Goal: Find specific page/section: Find specific page/section

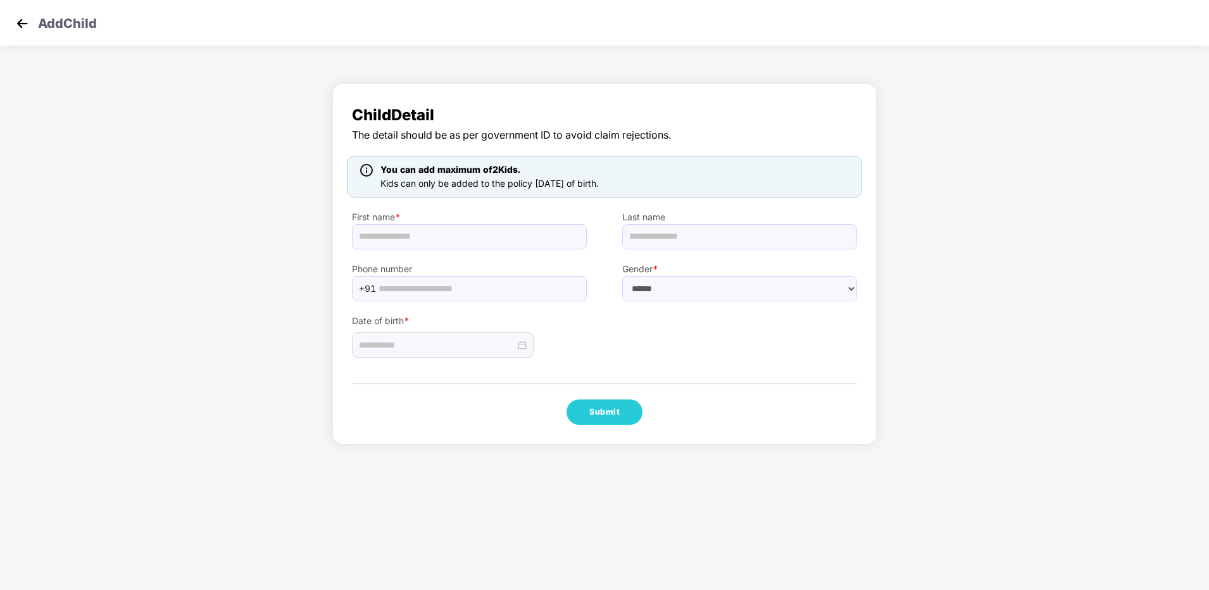
click at [18, 26] on img at bounding box center [22, 23] width 19 height 19
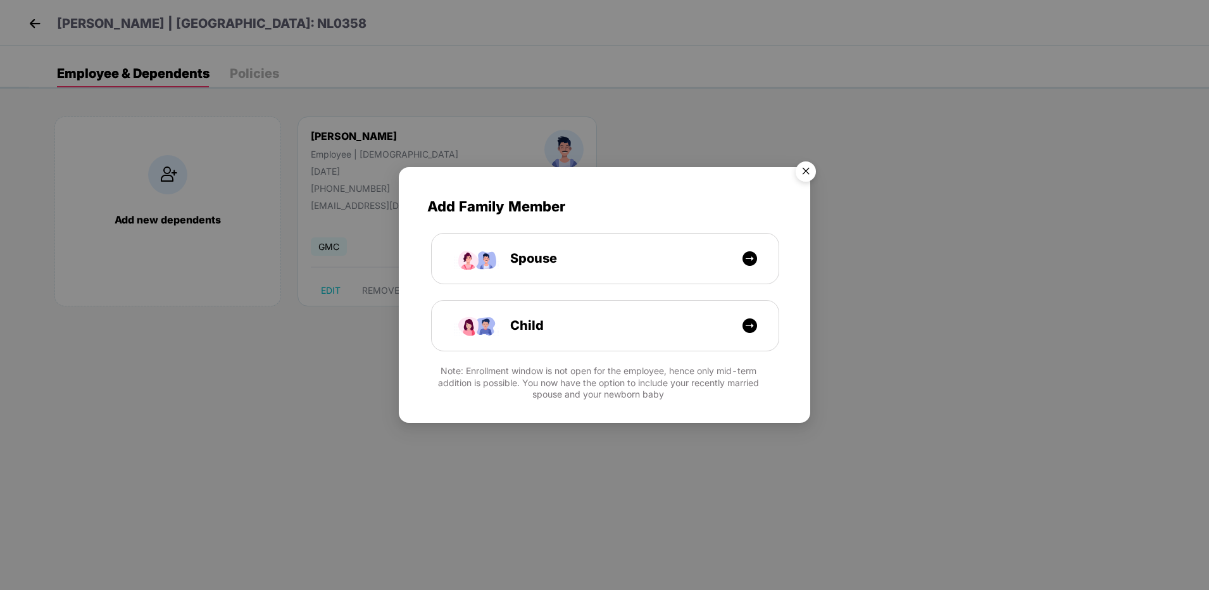
click at [804, 167] on img "Close" at bounding box center [805, 173] width 35 height 35
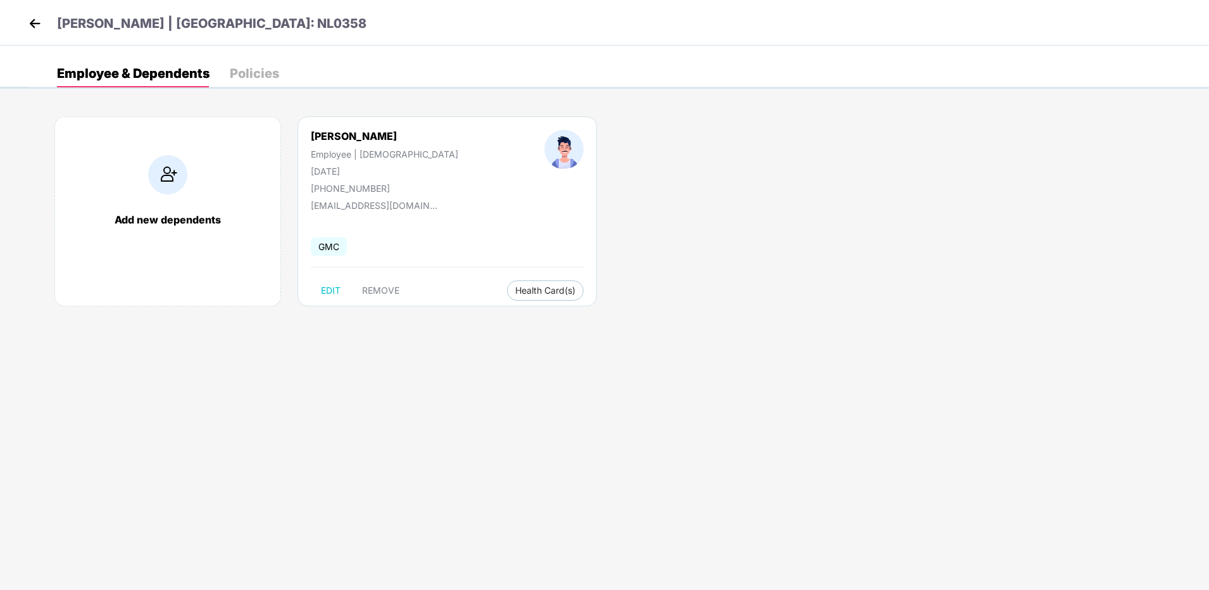
click at [36, 25] on img at bounding box center [34, 23] width 19 height 19
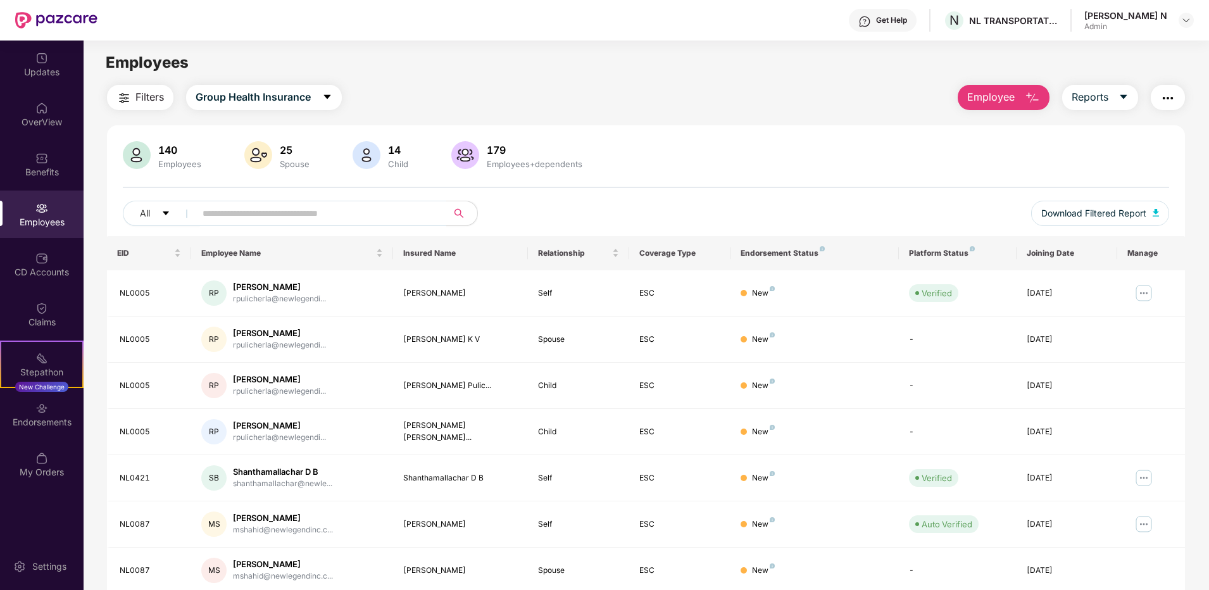
click at [49, 17] on img at bounding box center [56, 20] width 82 height 16
click at [41, 126] on div "OverView" at bounding box center [42, 122] width 84 height 13
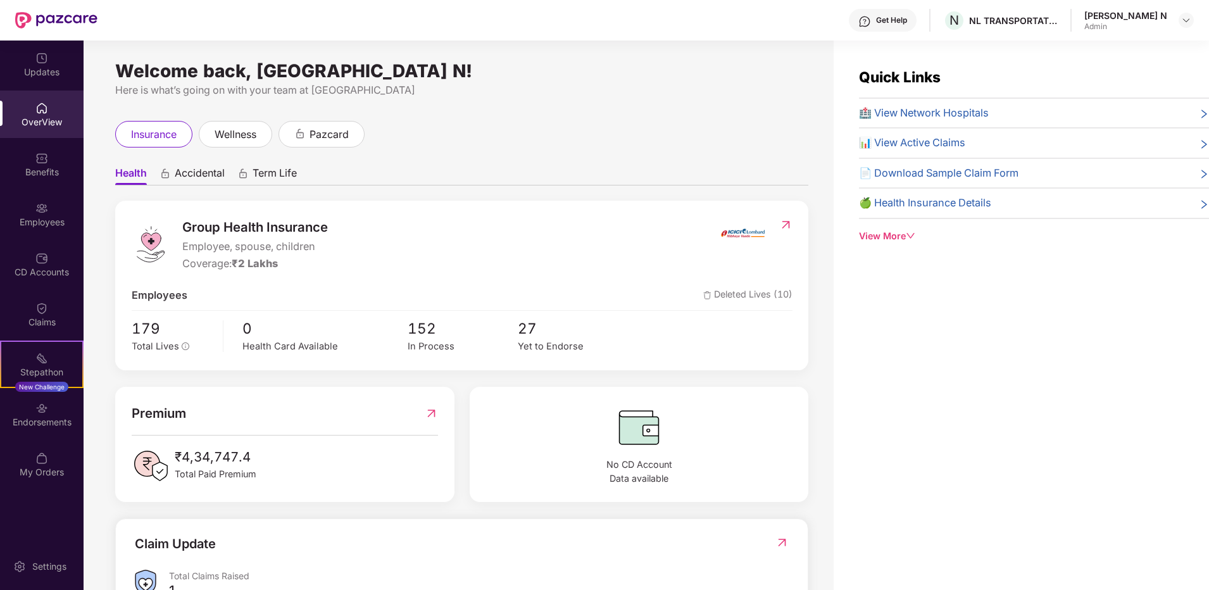
click at [47, 208] on img at bounding box center [41, 208] width 13 height 13
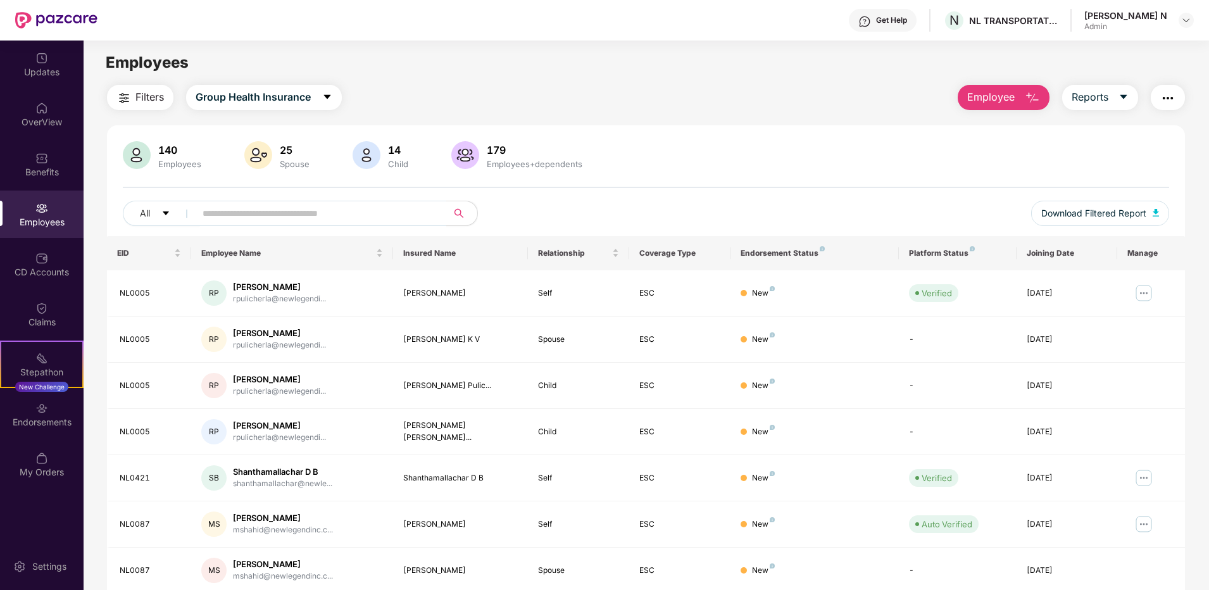
click at [576, 44] on main "Employees Filters Group Health Insurance Employee Reports 140 Employees 25 Spou…" at bounding box center [646, 336] width 1125 height 590
click at [298, 219] on input "text" at bounding box center [316, 213] width 227 height 19
type input "****"
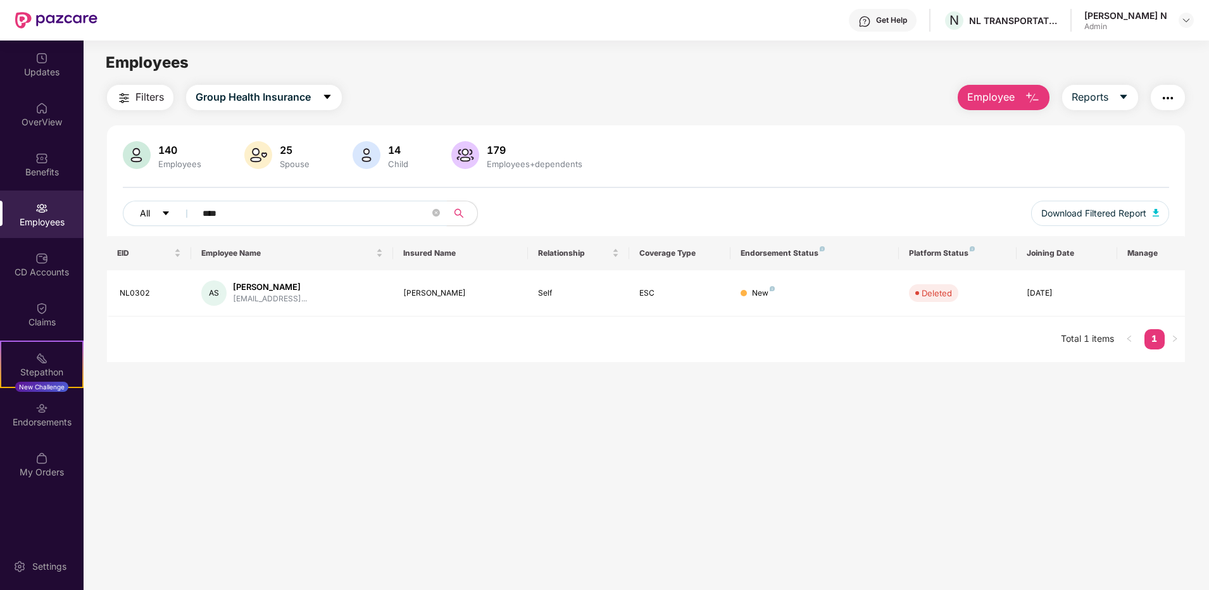
drag, startPoint x: 260, startPoint y: 215, endPoint x: 178, endPoint y: 215, distance: 81.6
click at [178, 215] on div "All ****" at bounding box center [428, 213] width 610 height 25
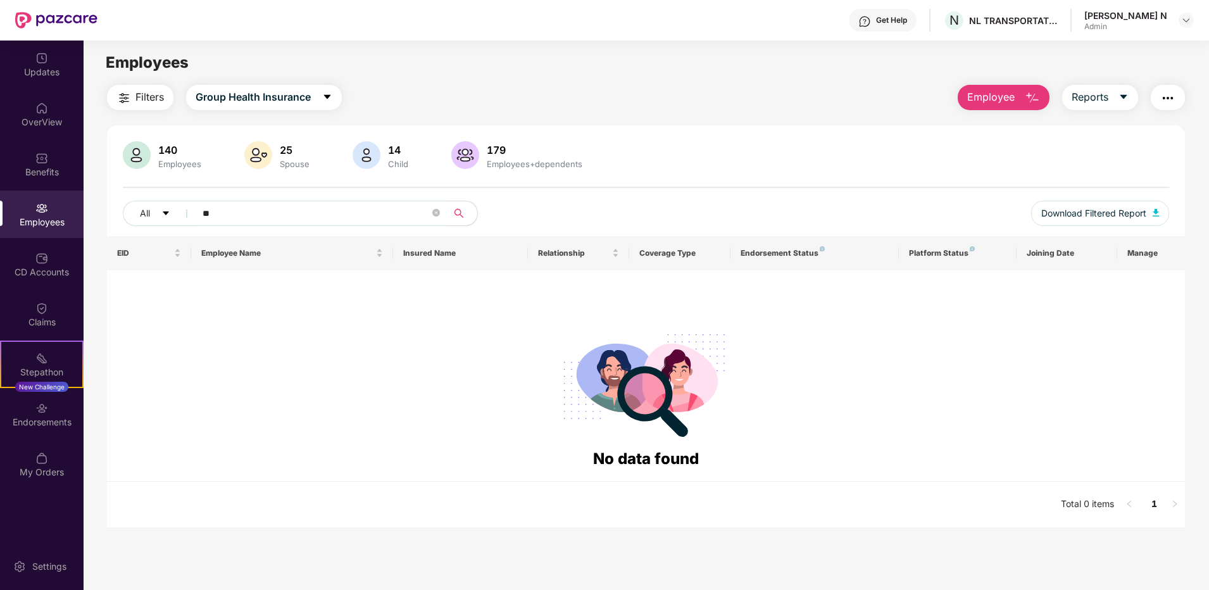
type input "*"
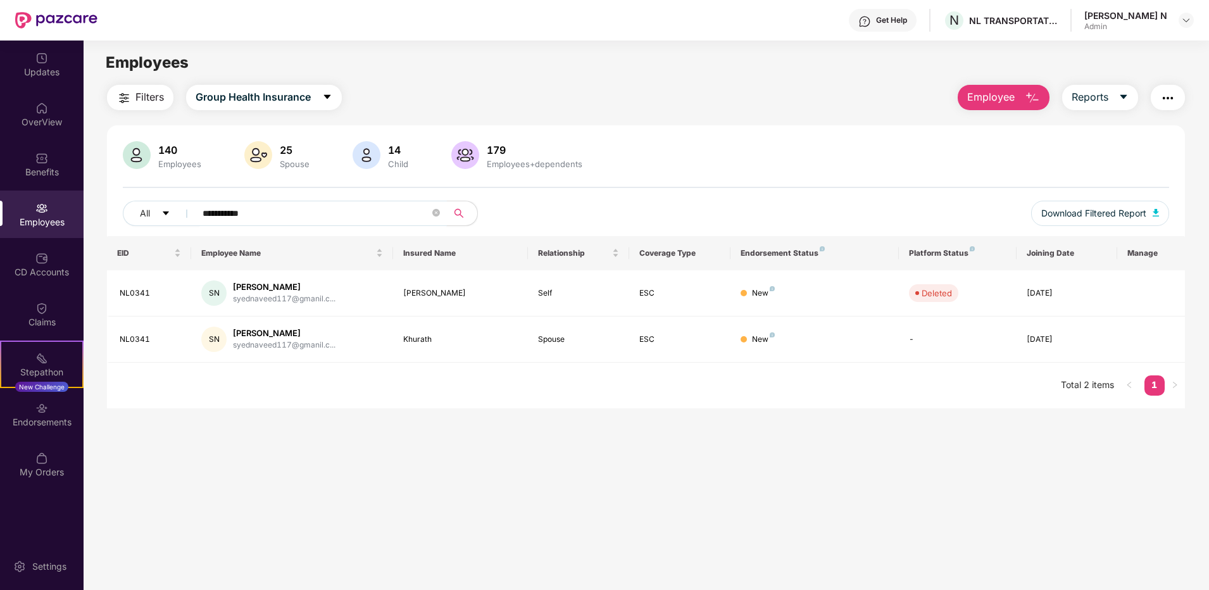
type input "**********"
click at [76, 20] on img at bounding box center [56, 20] width 82 height 16
click at [39, 220] on div "Employees" at bounding box center [42, 222] width 84 height 13
click at [66, 116] on div "OverView" at bounding box center [42, 122] width 84 height 13
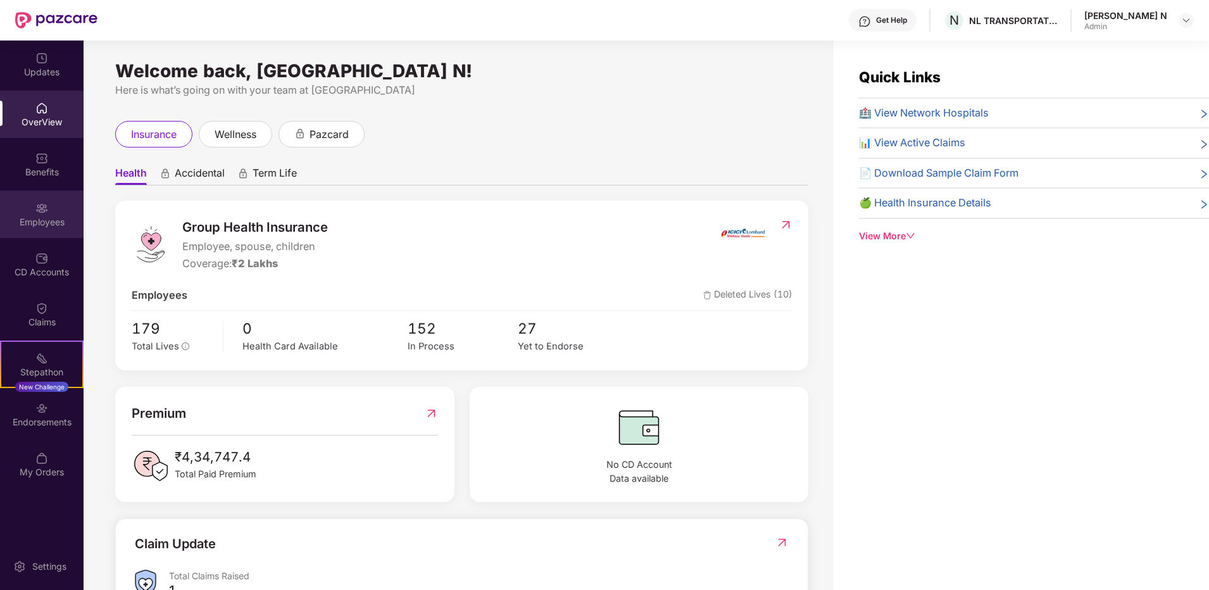
click at [41, 204] on img at bounding box center [41, 208] width 13 height 13
